Goal: Check status: Check status

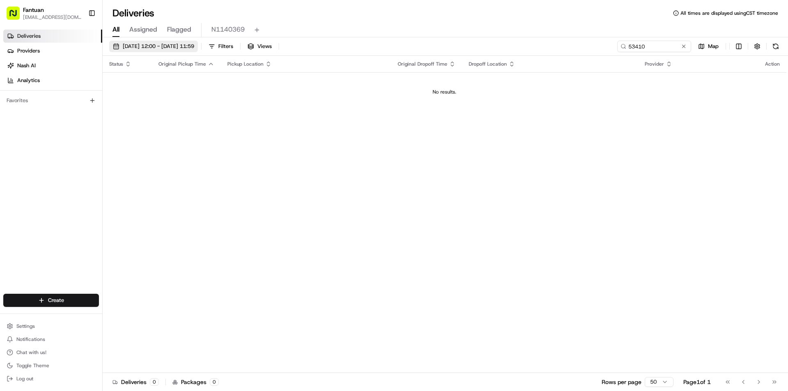
click at [155, 48] on span "[DATE] 12:00 - [DATE] 11:59" at bounding box center [158, 46] width 71 height 7
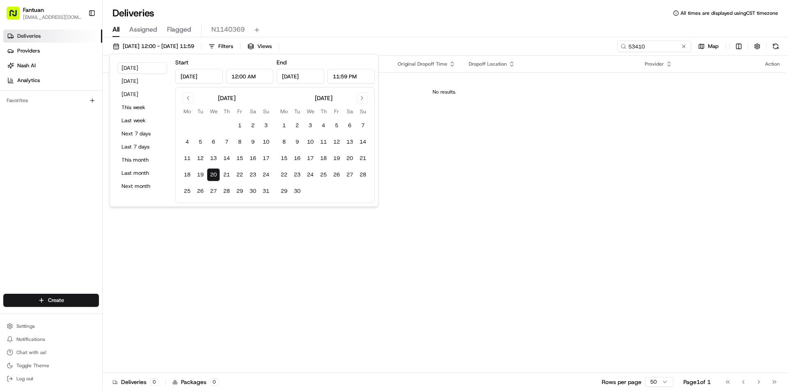
click at [207, 75] on input "[DATE]" at bounding box center [199, 76] width 48 height 15
click at [200, 170] on button "19" at bounding box center [200, 174] width 13 height 13
type input "[DATE]"
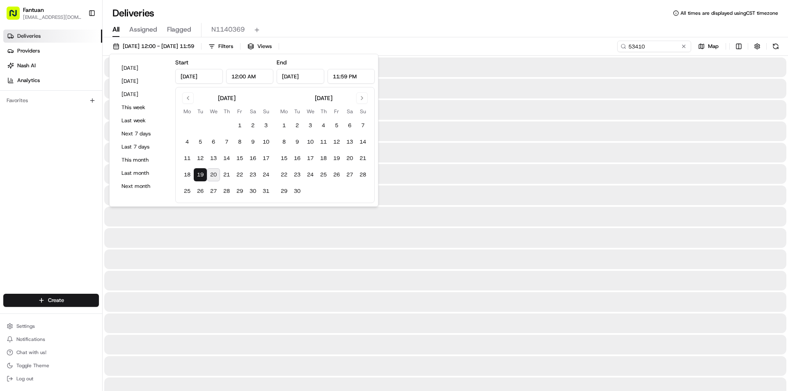
click at [300, 76] on input "[DATE]" at bounding box center [301, 76] width 48 height 15
click at [239, 176] on button "22" at bounding box center [239, 174] width 13 height 13
type input "[DATE]"
click at [375, 30] on div "All Assigned Flagged N1140369" at bounding box center [445, 30] width 685 height 14
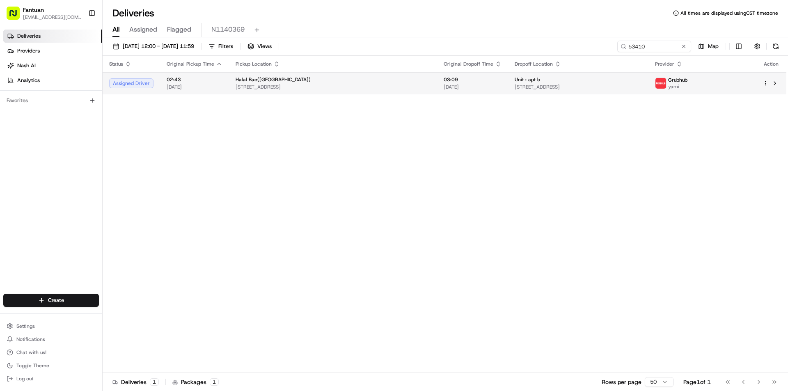
click at [437, 91] on td "03:09 [DATE]" at bounding box center [472, 83] width 71 height 22
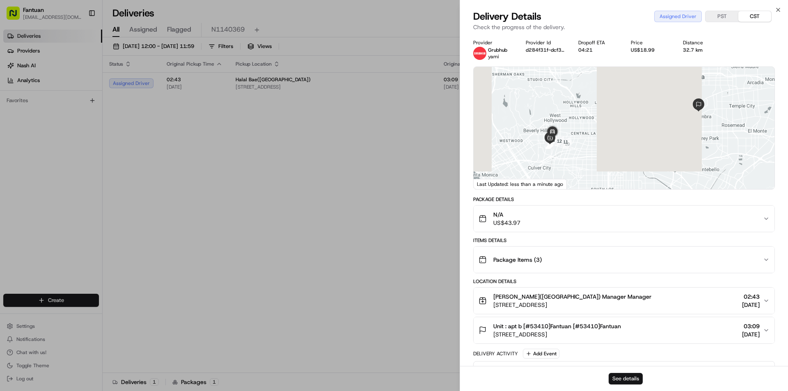
click at [633, 380] on button "See details" at bounding box center [625, 378] width 34 height 11
